Goal: Task Accomplishment & Management: Use online tool/utility

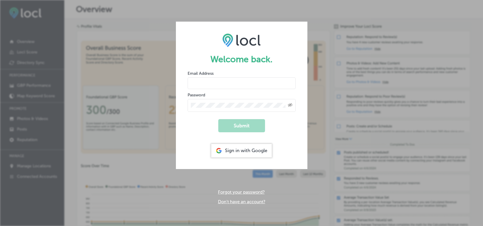
click at [228, 82] on input "email" at bounding box center [242, 83] width 108 height 12
click at [230, 146] on div "Sign in with Google" at bounding box center [241, 150] width 60 height 13
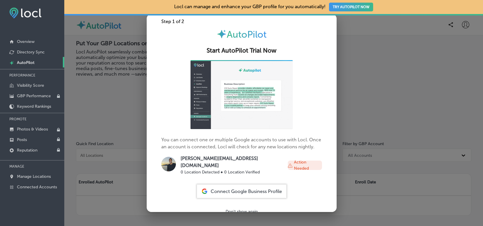
click at [230, 169] on p "[PERSON_NAME][EMAIL_ADDRESS][DOMAIN_NAME]" at bounding box center [223, 162] width 84 height 14
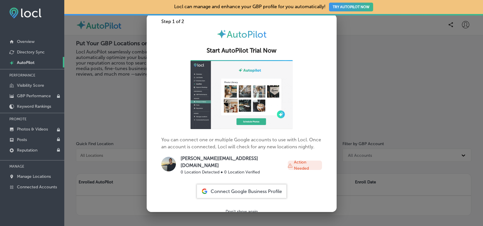
click at [126, 164] on div at bounding box center [241, 113] width 483 height 226
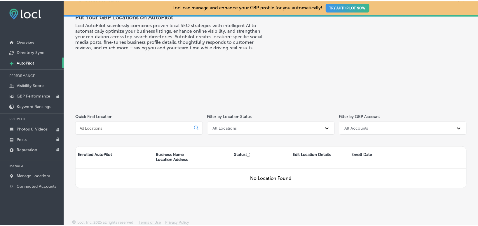
scroll to position [28, 0]
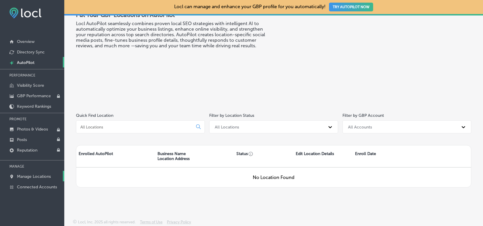
click at [34, 174] on p "Manage Locations" at bounding box center [34, 176] width 34 height 5
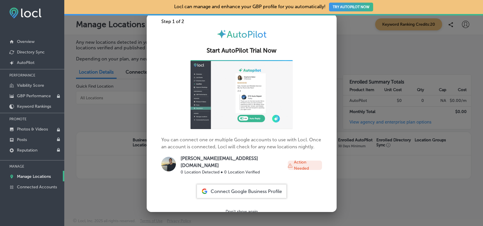
click at [117, 176] on div at bounding box center [241, 113] width 483 height 226
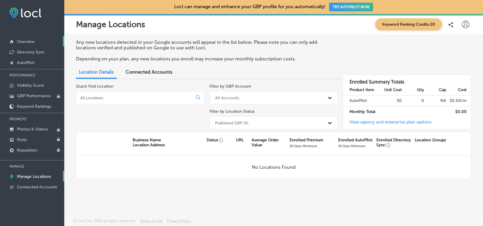
click at [24, 43] on p "Overview" at bounding box center [26, 41] width 18 height 5
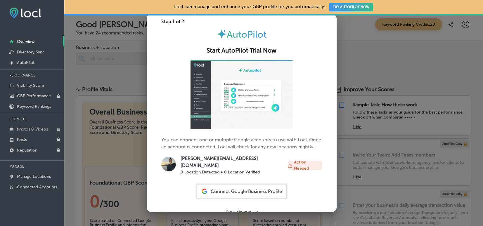
click at [353, 60] on div at bounding box center [241, 113] width 483 height 226
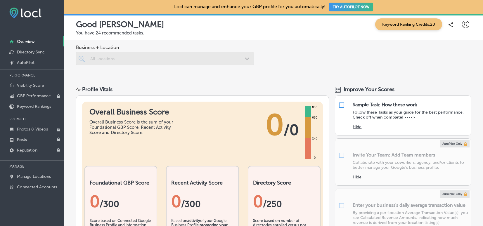
click at [459, 26] on div at bounding box center [465, 25] width 12 height 12
click at [453, 59] on p "My Teams" at bounding box center [454, 60] width 21 height 7
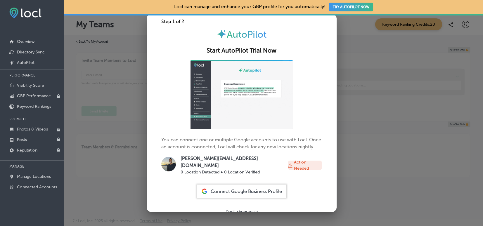
click at [357, 93] on div at bounding box center [241, 113] width 483 height 226
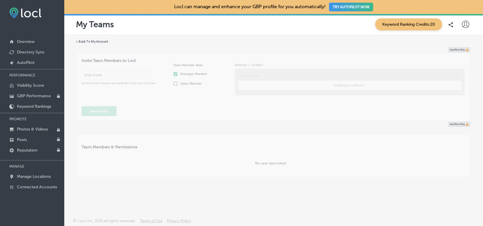
click at [464, 25] on icon at bounding box center [465, 24] width 7 height 7
click at [445, 79] on li "Log Out" at bounding box center [455, 75] width 40 height 13
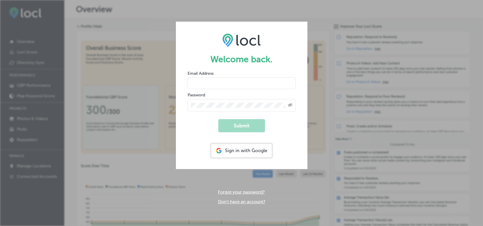
click at [198, 86] on input "email" at bounding box center [242, 83] width 108 height 12
type input "[EMAIL_ADDRESS][DOMAIN_NAME]"
click at [189, 103] on div "Created with Sketch." at bounding box center [242, 105] width 108 height 13
click at [236, 122] on button "Submit" at bounding box center [241, 125] width 47 height 13
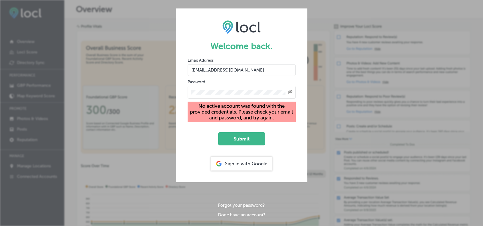
click at [292, 93] on icon "Created with Sketch." at bounding box center [290, 92] width 5 height 4
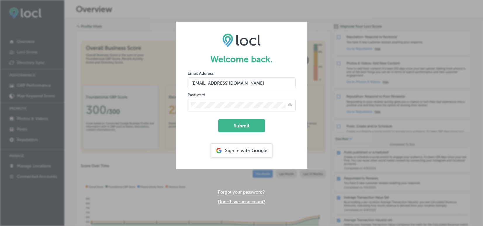
click at [201, 120] on form "Welcome back. Email Address [EMAIL_ADDRESS][DOMAIN_NAME] Password Submit Sign i…" at bounding box center [241, 95] width 131 height 147
click at [244, 124] on button "Submit" at bounding box center [241, 125] width 47 height 13
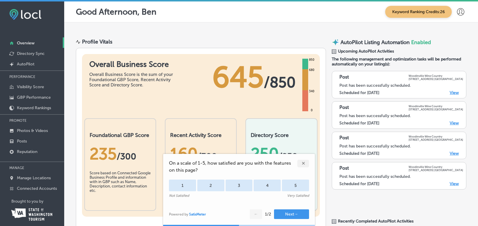
click at [304, 164] on div "✕" at bounding box center [304, 164] width 12 height 8
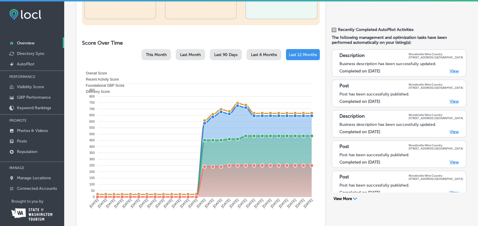
scroll to position [191, 0]
click at [25, 108] on p "Keyword Rankings" at bounding box center [34, 107] width 34 height 5
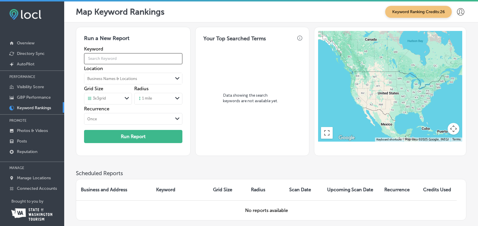
click at [103, 57] on input "text" at bounding box center [133, 59] width 98 height 16
type input "wine [GEOGRAPHIC_DATA]"
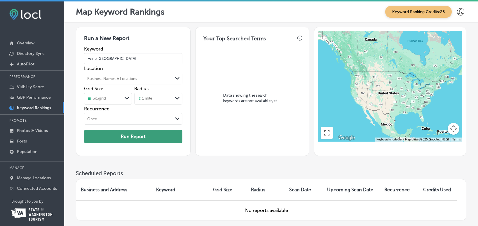
click at [126, 137] on button "Run Report" at bounding box center [133, 136] width 98 height 13
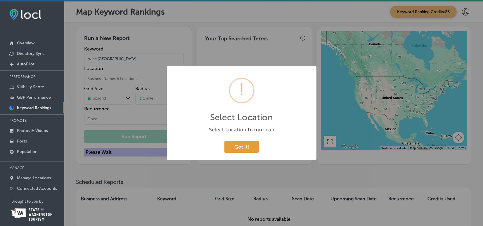
click at [242, 145] on button "Got It!" at bounding box center [241, 147] width 34 height 12
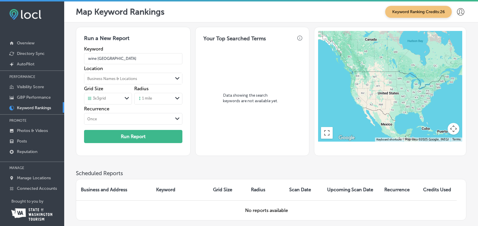
click at [102, 77] on div "Business Names & Locations" at bounding box center [112, 78] width 50 height 4
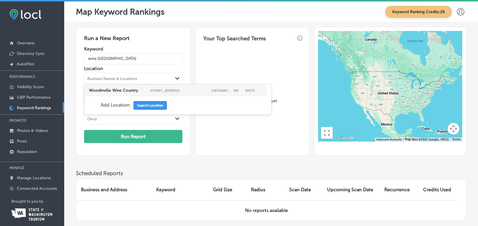
click at [155, 91] on label "[STREET_ADDRESS]" at bounding box center [179, 91] width 58 height 4
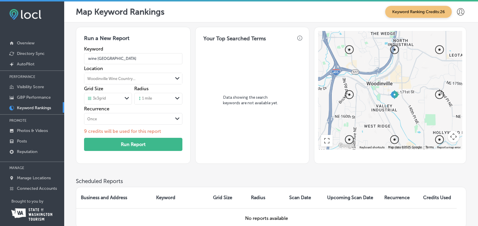
click at [176, 98] on icon "Path Created with Sketch." at bounding box center [177, 98] width 4 height 3
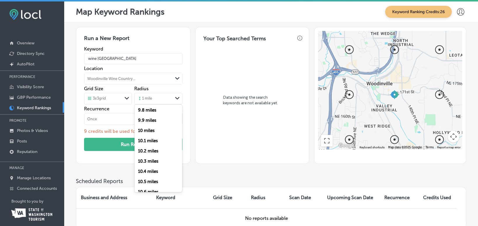
scroll to position [1009, 0]
click at [144, 155] on label "10.4 miles" at bounding box center [148, 155] width 20 height 5
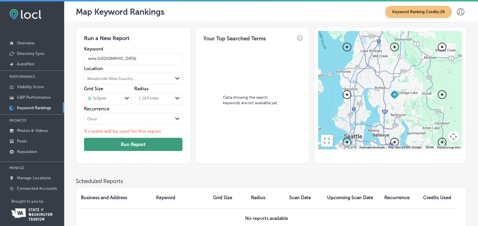
click at [109, 145] on button "Run Report" at bounding box center [133, 144] width 98 height 13
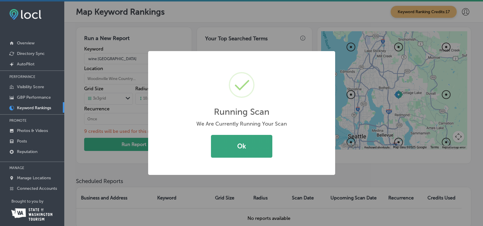
click at [240, 143] on button "Ok" at bounding box center [241, 146] width 61 height 23
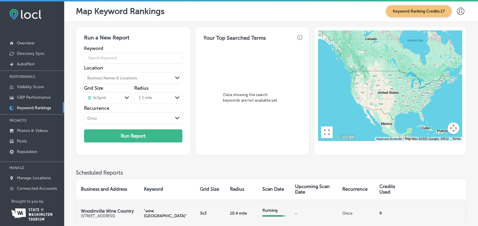
scroll to position [0, 0]
